Goal: Task Accomplishment & Management: Manage account settings

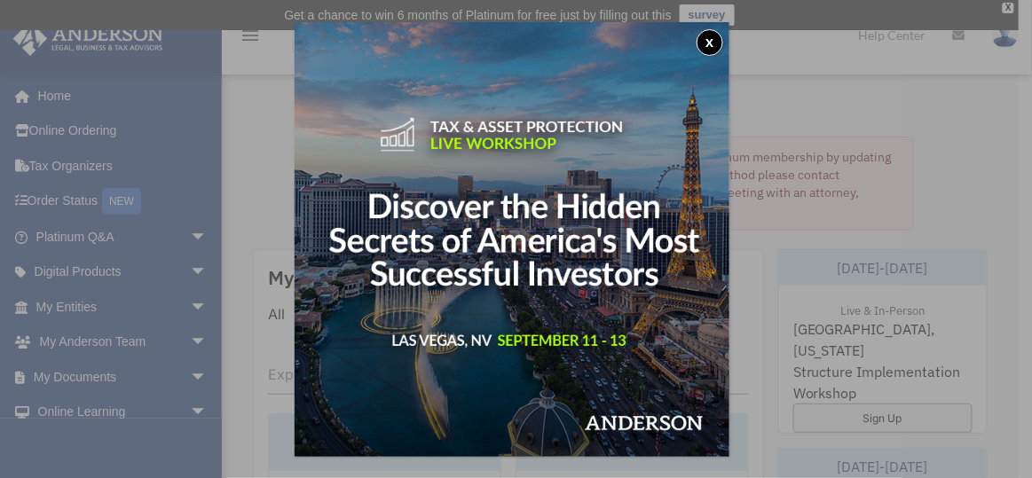
click at [712, 43] on button "x" at bounding box center [709, 42] width 27 height 27
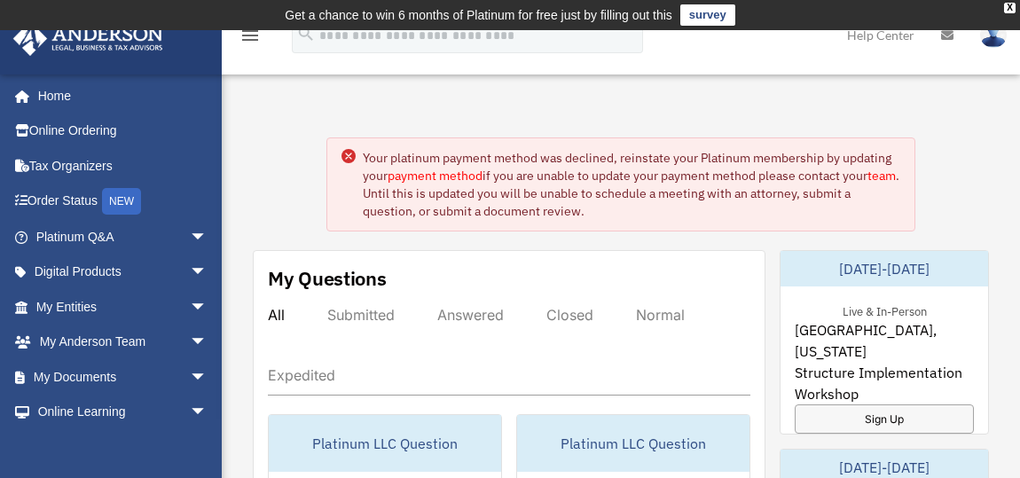
click at [997, 34] on img at bounding box center [993, 35] width 27 height 26
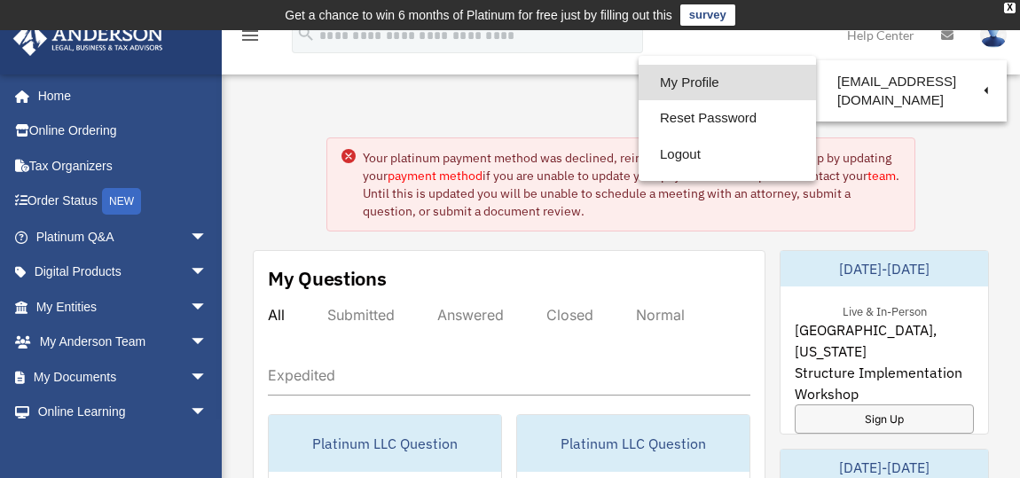
click at [656, 88] on link "My Profile" at bounding box center [727, 83] width 177 height 36
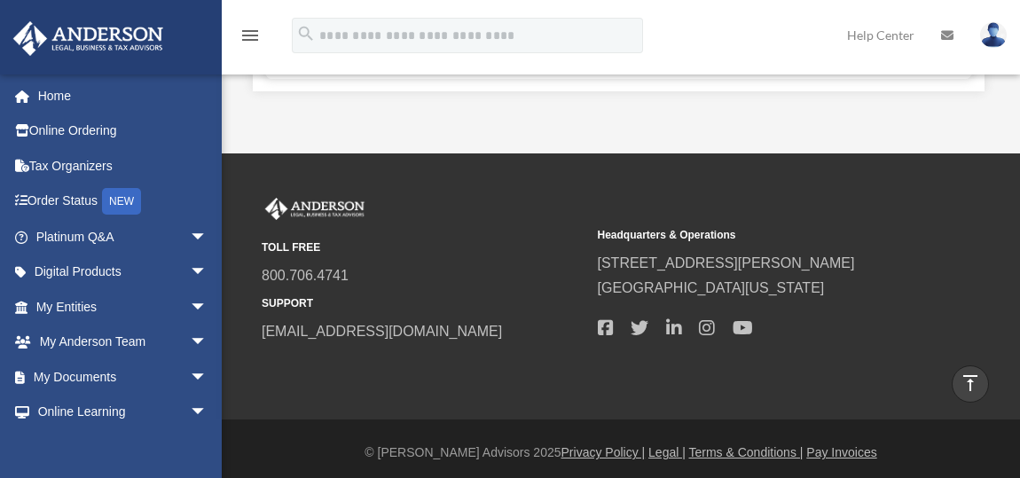
scroll to position [805, 0]
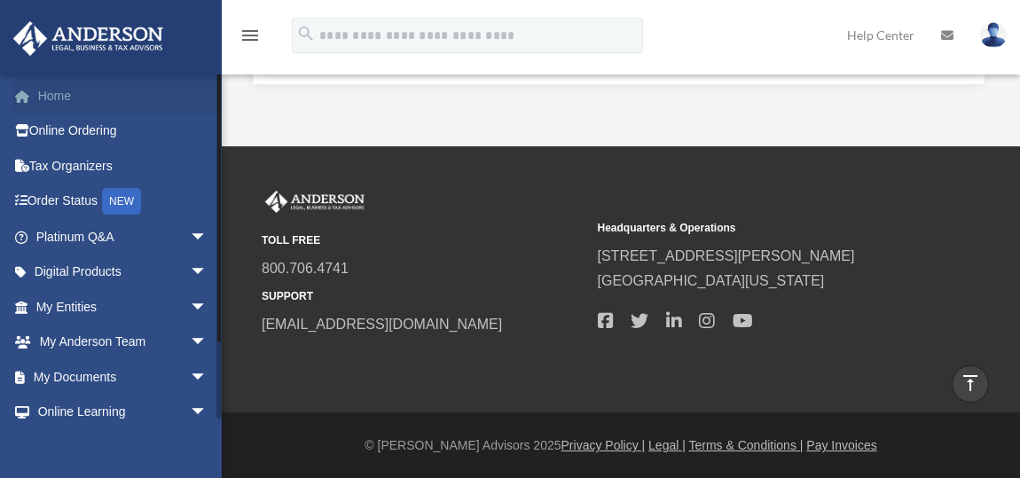
click at [67, 100] on link "Home" at bounding box center [123, 95] width 222 height 35
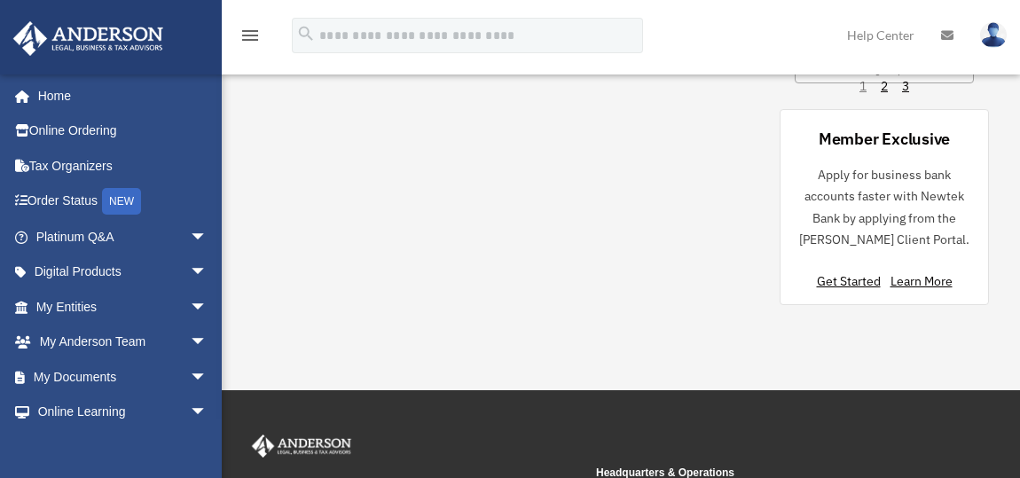
scroll to position [967, 0]
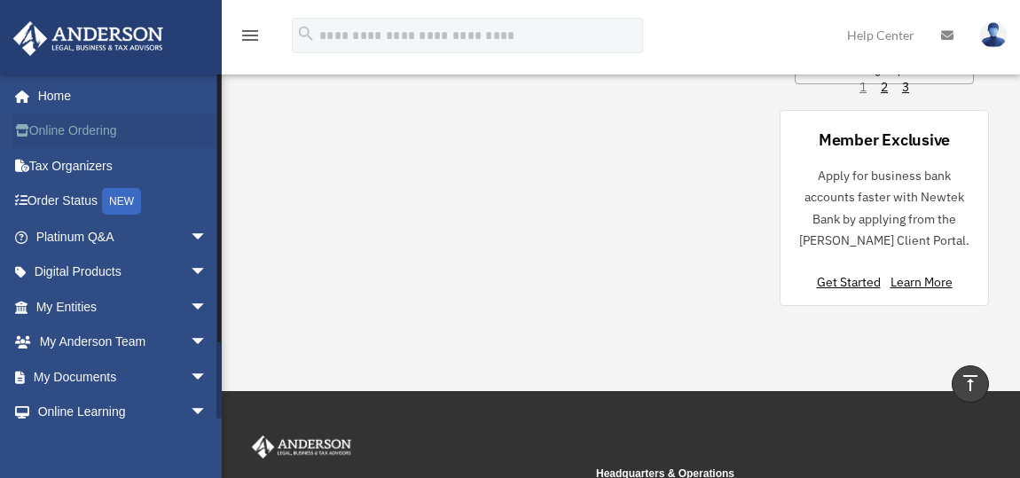
click at [59, 124] on link "Online Ordering" at bounding box center [123, 131] width 222 height 35
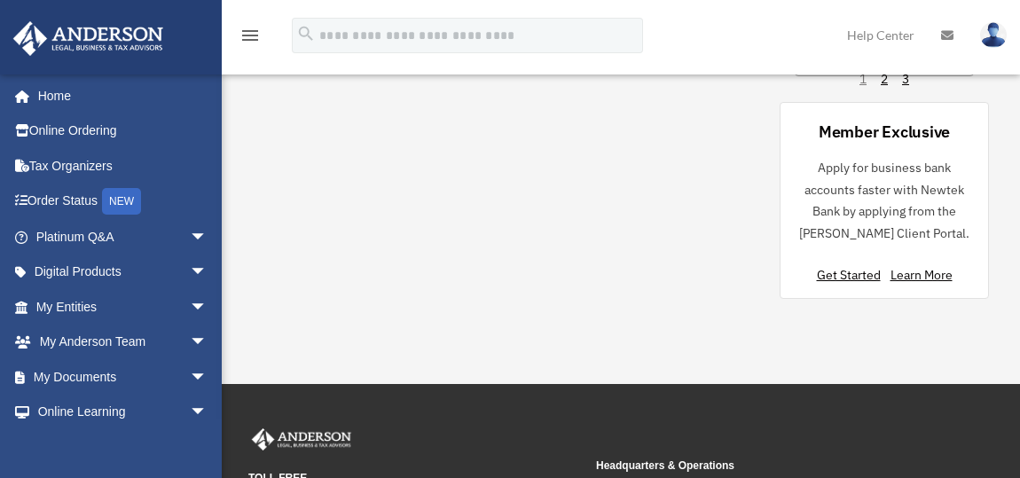
scroll to position [965, 0]
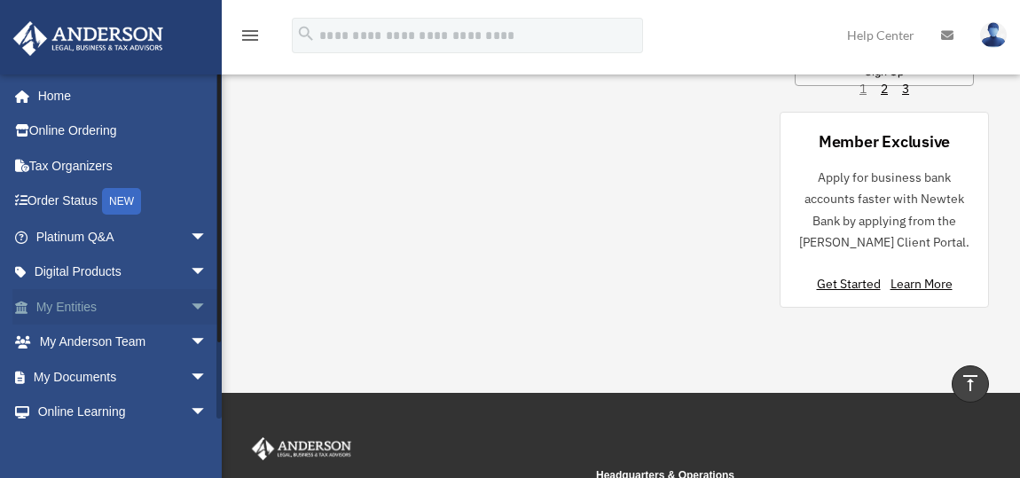
click at [190, 303] on span "arrow_drop_down" at bounding box center [207, 307] width 35 height 36
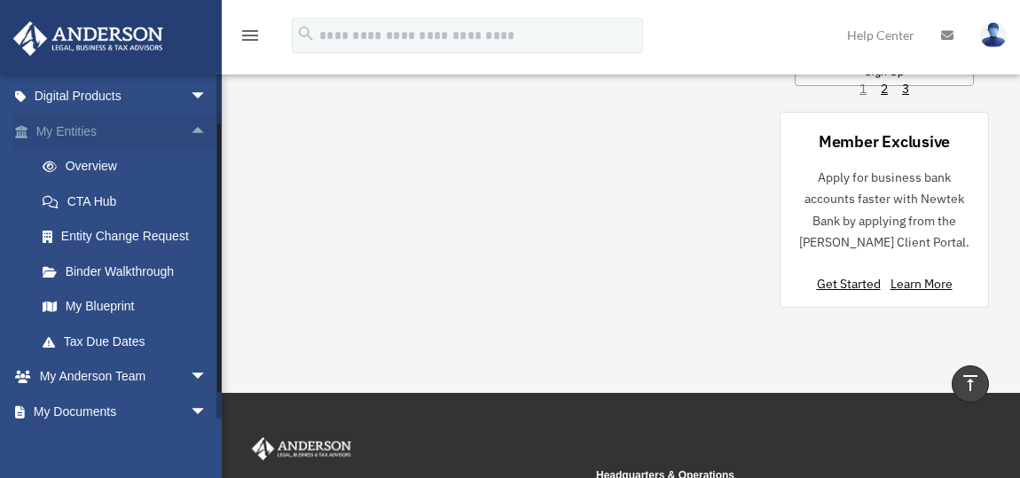
scroll to position [192, 0]
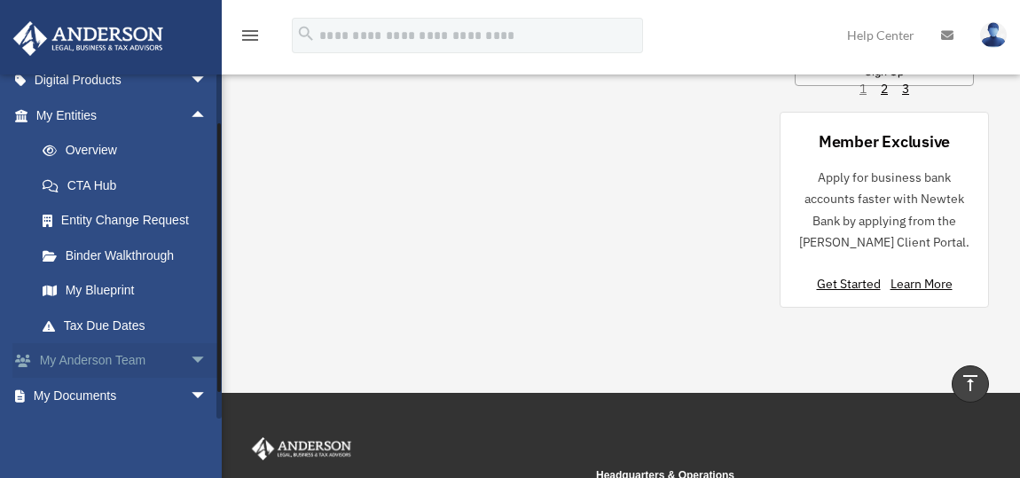
click at [190, 360] on span "arrow_drop_down" at bounding box center [207, 361] width 35 height 36
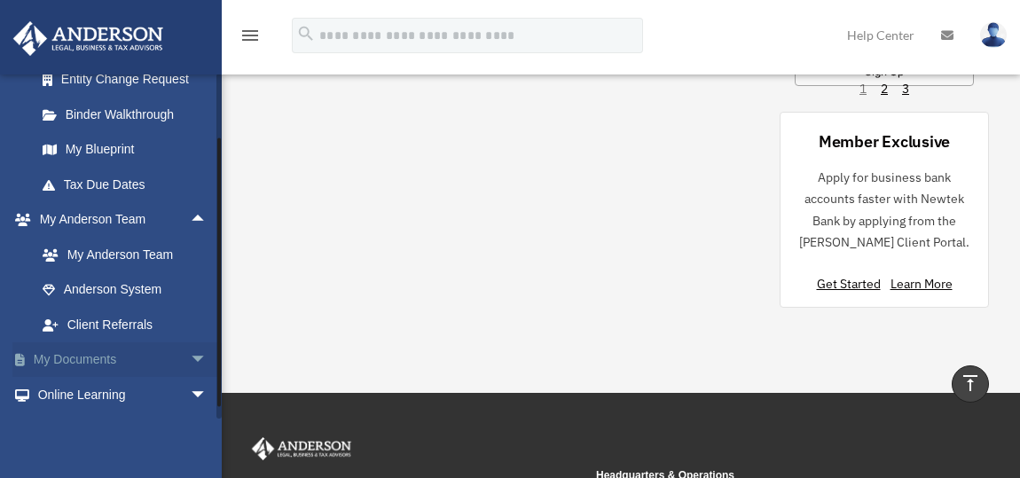
scroll to position [400, 0]
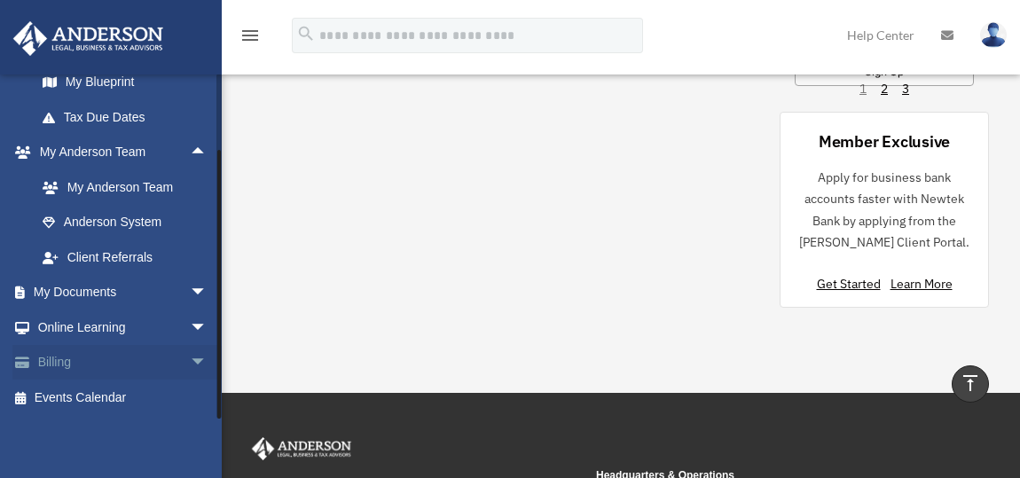
click at [190, 358] on span "arrow_drop_down" at bounding box center [207, 363] width 35 height 36
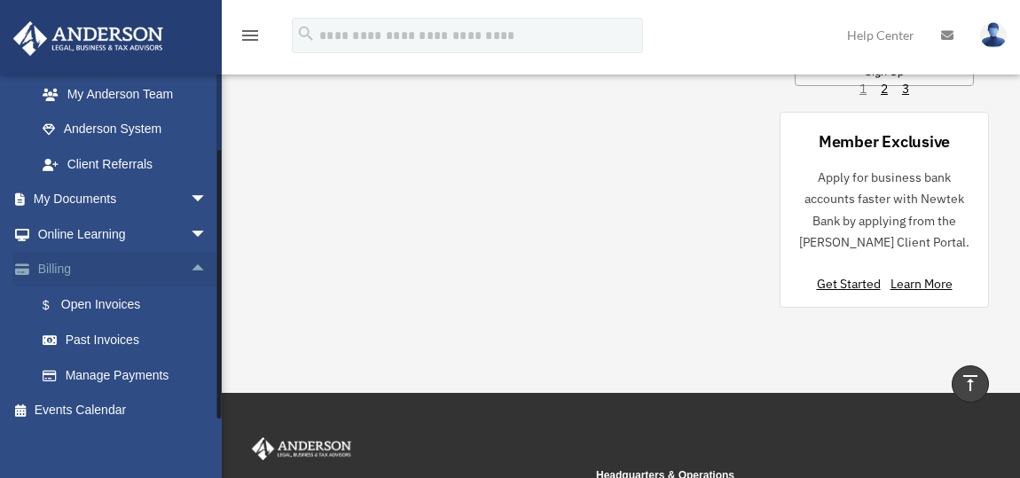
scroll to position [506, 0]
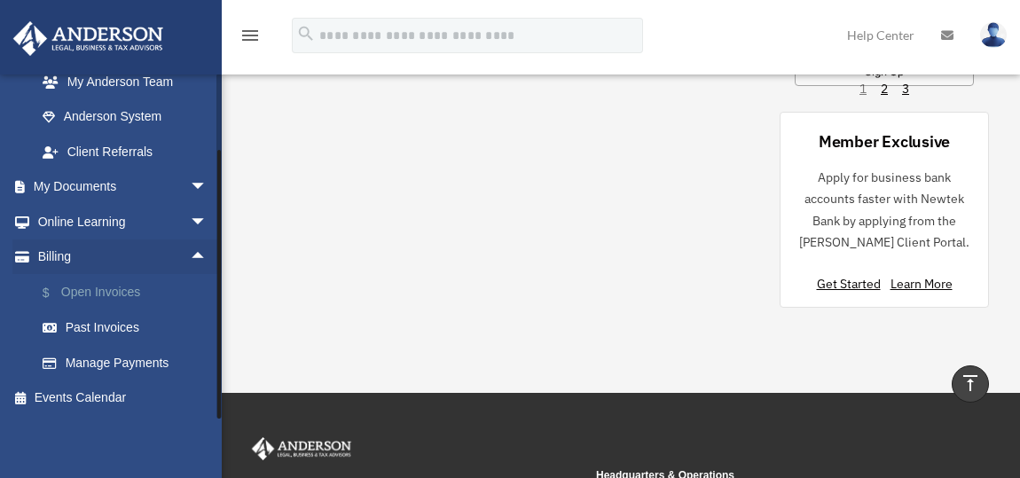
click at [115, 299] on link "$ Open Invoices" at bounding box center [129, 292] width 209 height 36
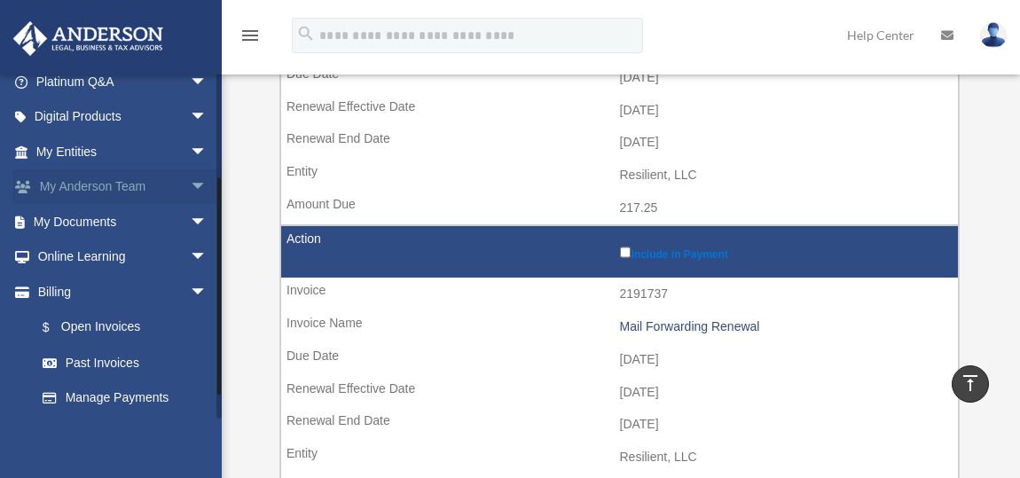
scroll to position [155, 0]
click at [130, 355] on link "Past Invoices" at bounding box center [129, 362] width 209 height 35
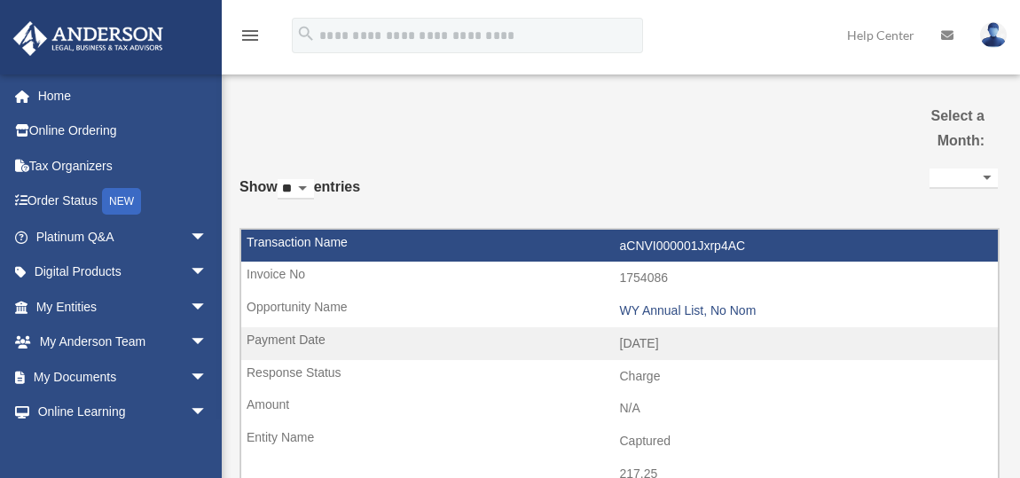
select select
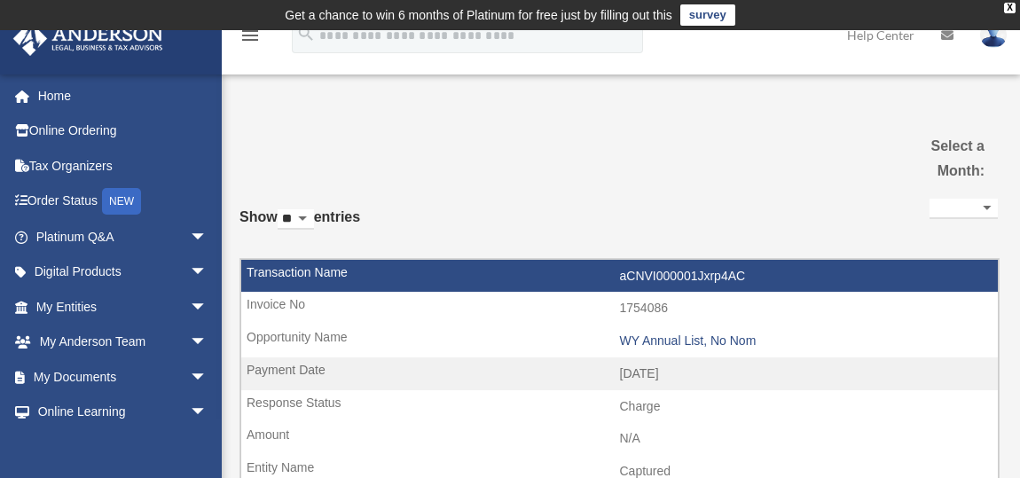
click at [981, 208] on select "**********" at bounding box center [964, 209] width 68 height 20
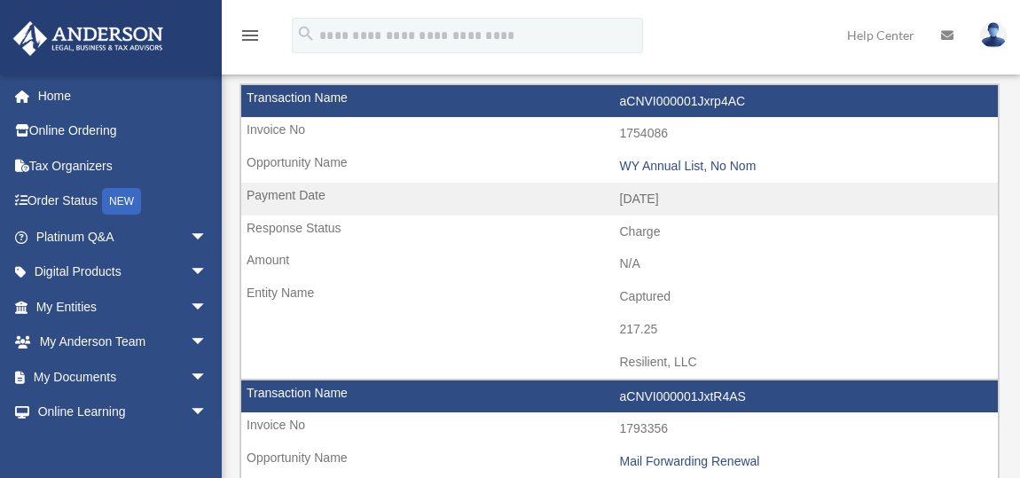
scroll to position [170, 0]
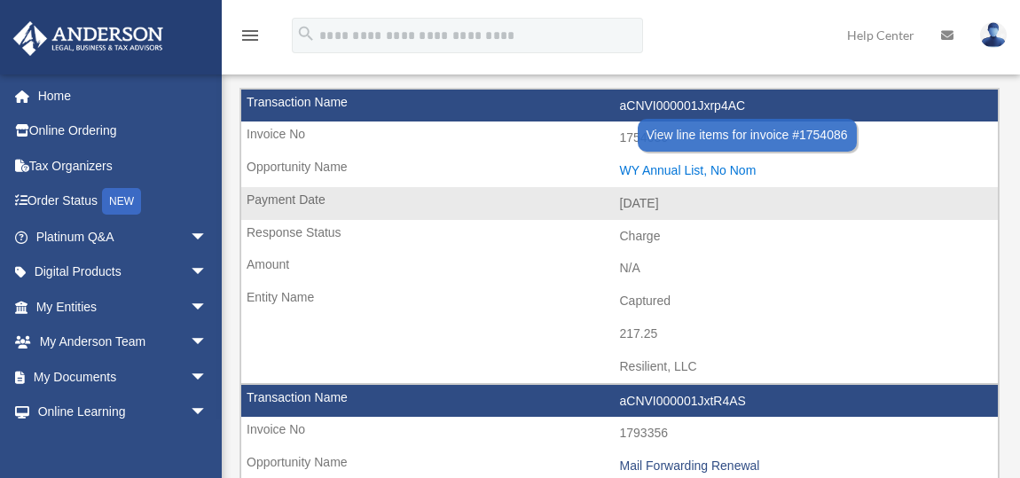
click at [633, 166] on div "WY Annual List, No Nom" at bounding box center [805, 170] width 370 height 15
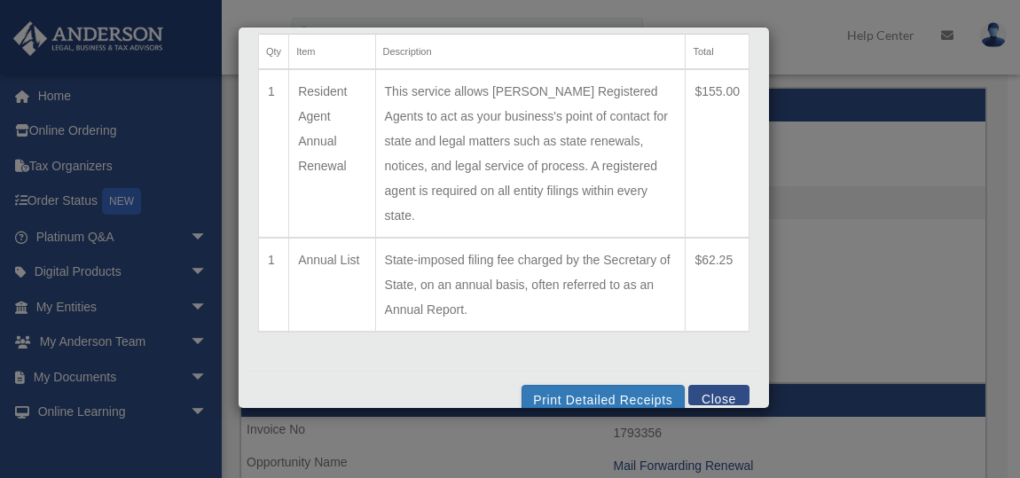
scroll to position [84, 0]
drag, startPoint x: 572, startPoint y: 368, endPoint x: 311, endPoint y: 379, distance: 262.0
click at [572, 385] on button "Print Detailed Receipts" at bounding box center [603, 400] width 162 height 30
click at [704, 385] on button "Close" at bounding box center [718, 395] width 61 height 20
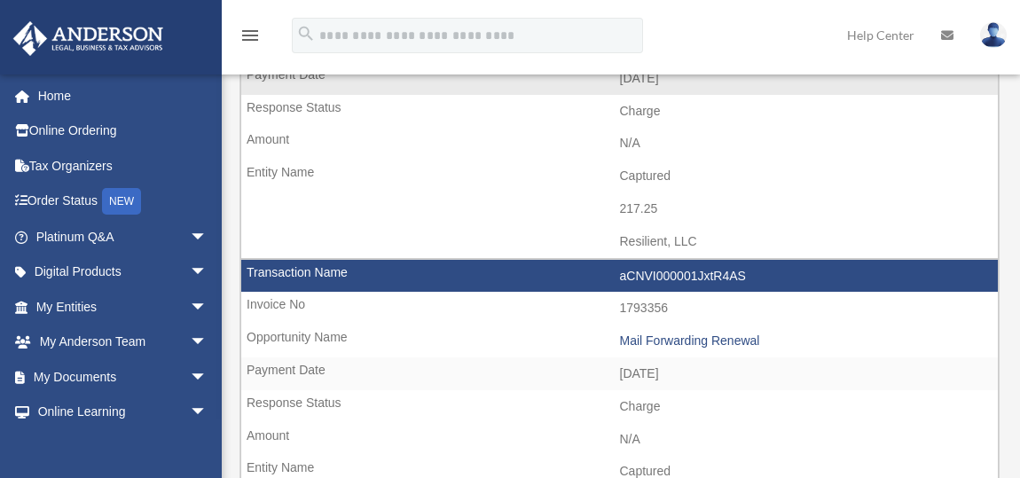
scroll to position [296, 0]
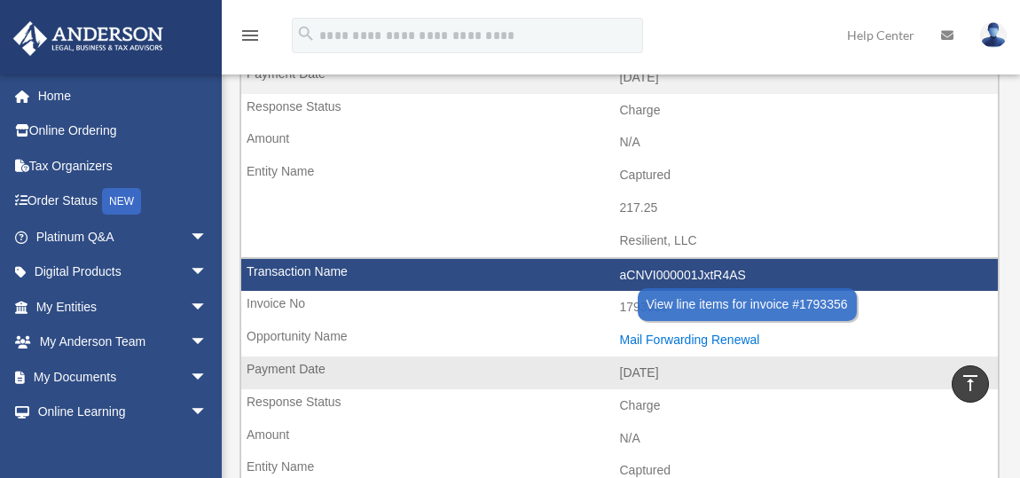
click at [692, 340] on div "Mail Forwarding Renewal" at bounding box center [805, 340] width 370 height 15
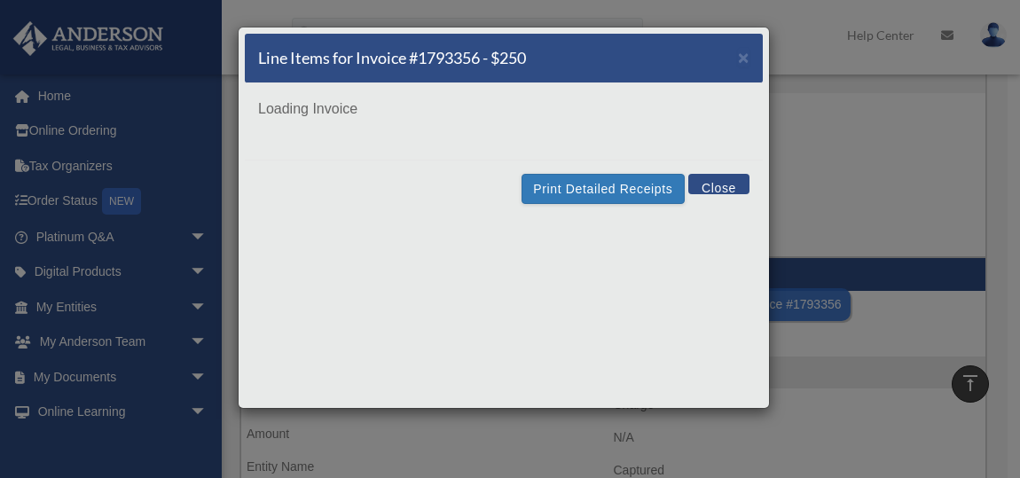
scroll to position [0, 0]
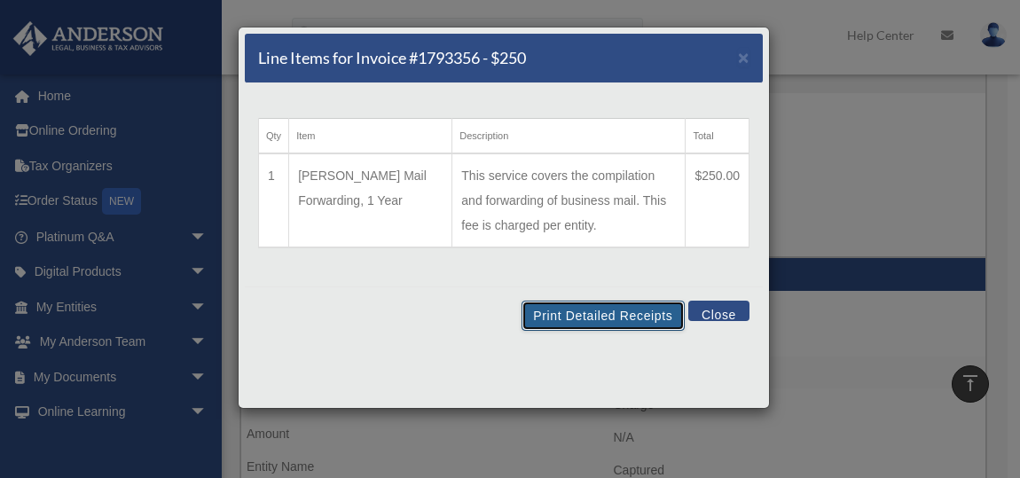
click at [578, 319] on button "Print Detailed Receipts" at bounding box center [603, 316] width 162 height 30
